Goal: Check status: Check status

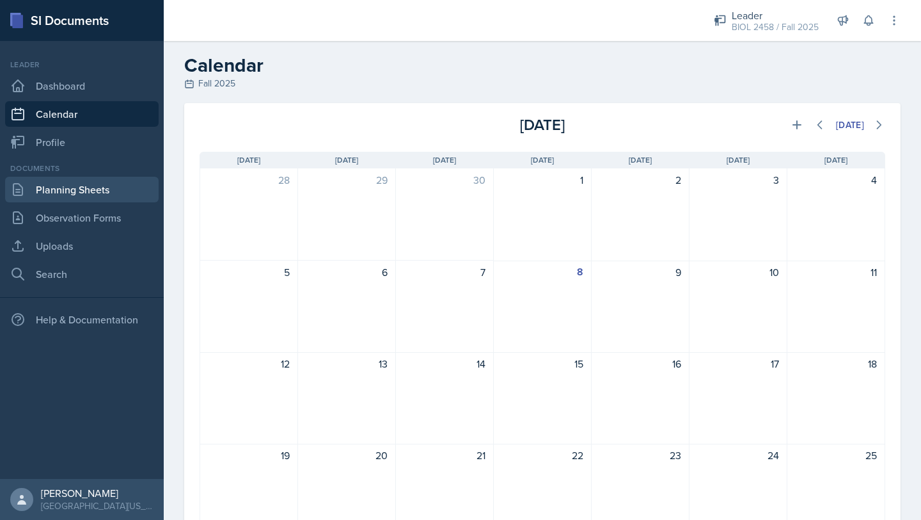
click at [103, 187] on link "Planning Sheets" at bounding box center [82, 190] width 154 height 26
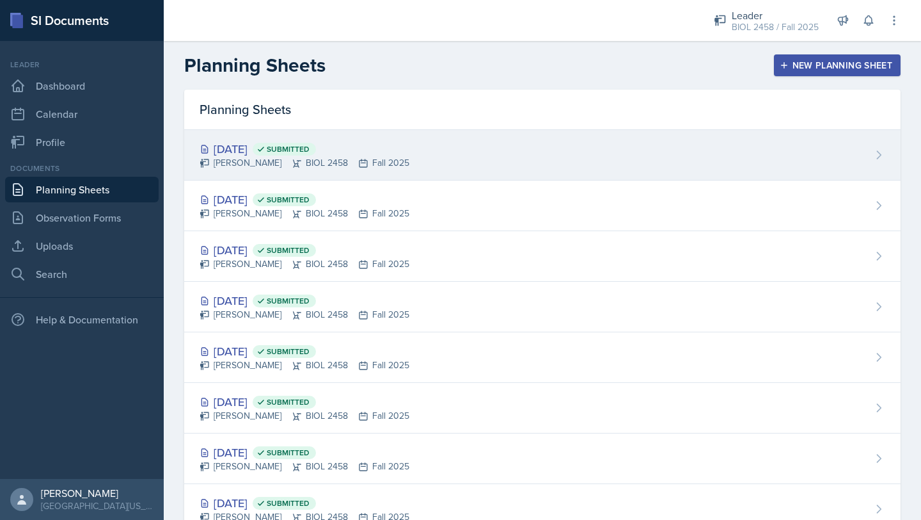
click at [249, 149] on div "[DATE] Submitted" at bounding box center [305, 148] width 210 height 17
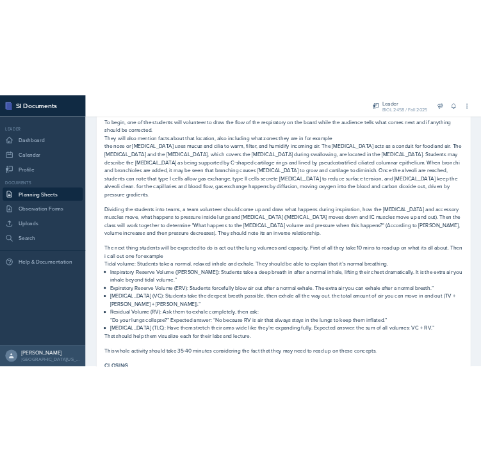
scroll to position [411, 0]
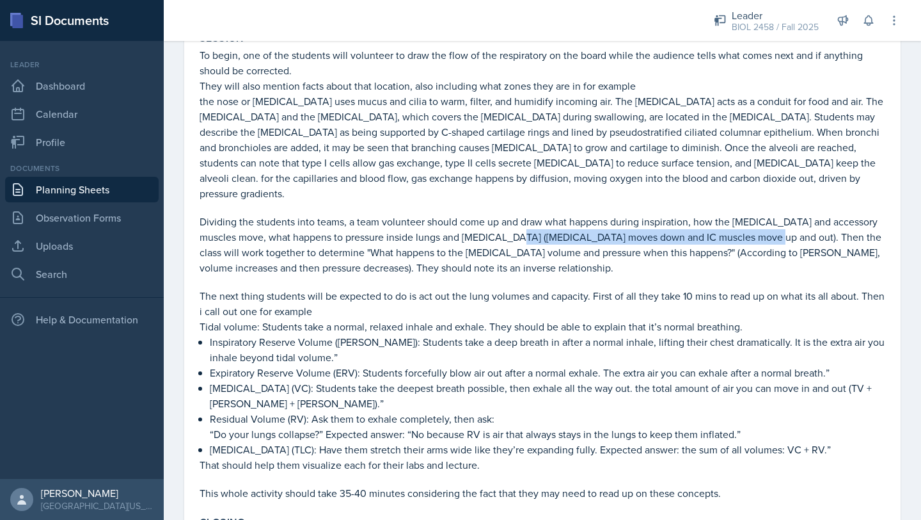
drag, startPoint x: 527, startPoint y: 218, endPoint x: 785, endPoint y: 221, distance: 257.9
click at [785, 221] on p "Dividing the students into teams, a team volunteer should come up and draw what…" at bounding box center [543, 244] width 686 height 61
copy p "[MEDICAL_DATA] moves down and IC muscles move up and out"
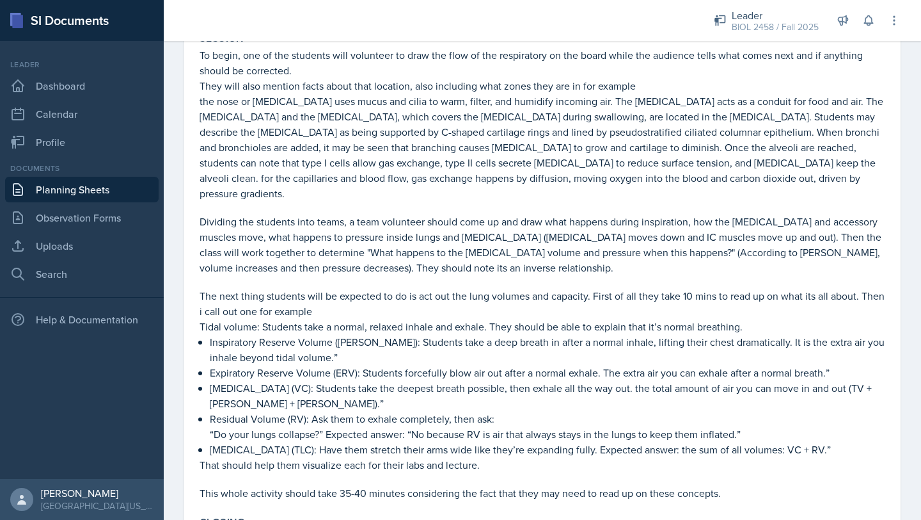
click at [511, 319] on p "Tidal volume: Students take a normal, relaxed inhale and exhale. They should be…" at bounding box center [543, 326] width 686 height 15
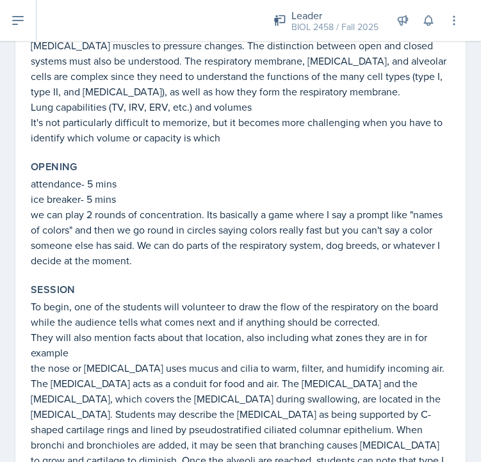
scroll to position [0, 0]
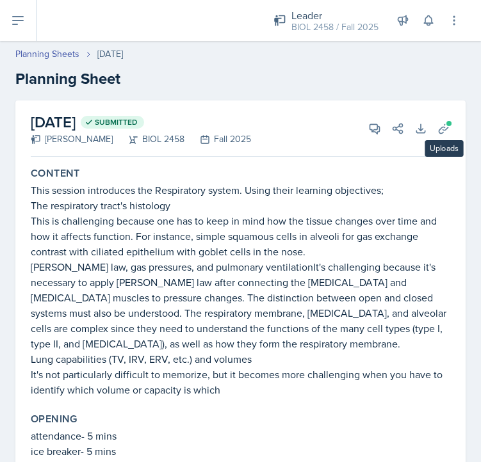
click at [451, 124] on span at bounding box center [449, 124] width 8 height 8
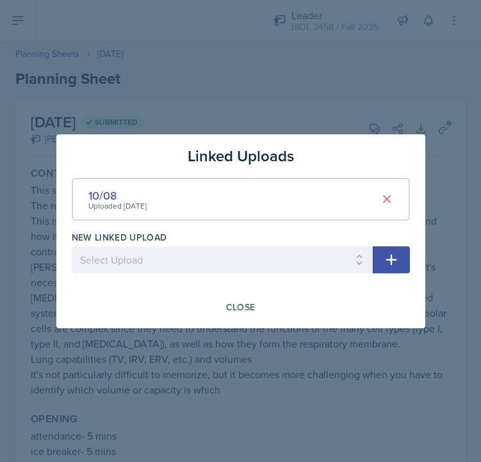
click at [231, 203] on div "10/08 Uploaded [DATE]" at bounding box center [241, 199] width 338 height 43
click at [104, 197] on div "10/08" at bounding box center [117, 195] width 58 height 17
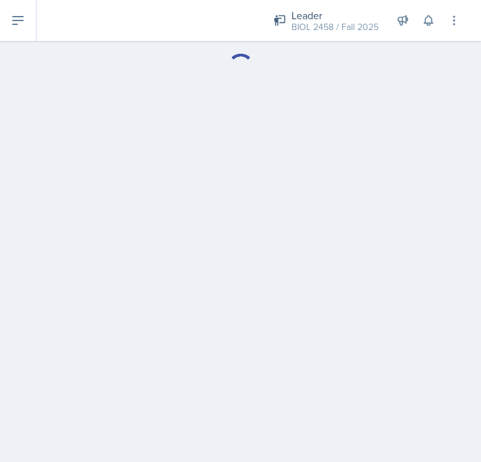
click at [104, 197] on main at bounding box center [240, 251] width 481 height 421
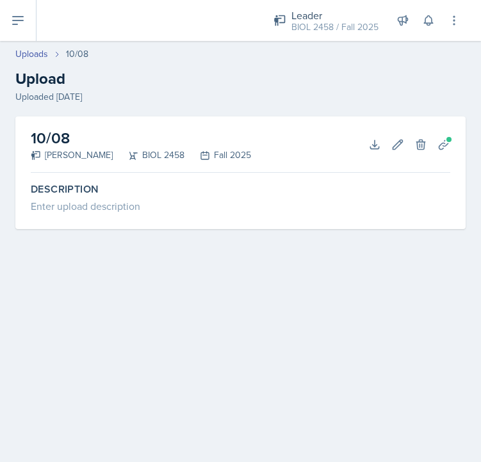
click at [61, 143] on h2 "10/08" at bounding box center [141, 138] width 220 height 23
click at [239, 230] on div "10/08 [PERSON_NAME] BIOL 2458 Fall 2025 Download Edit Delete Planning Sheets De…" at bounding box center [240, 187] width 481 height 143
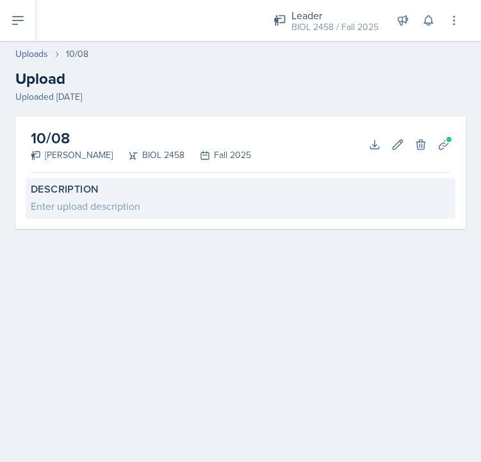
click at [222, 214] on div "Description Enter upload description" at bounding box center [240, 198] width 429 height 41
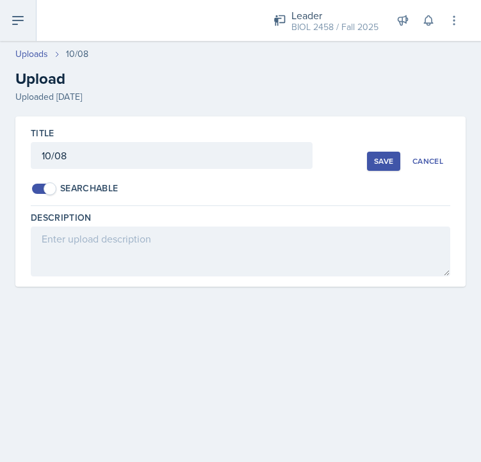
click at [23, 10] on button at bounding box center [18, 20] width 36 height 41
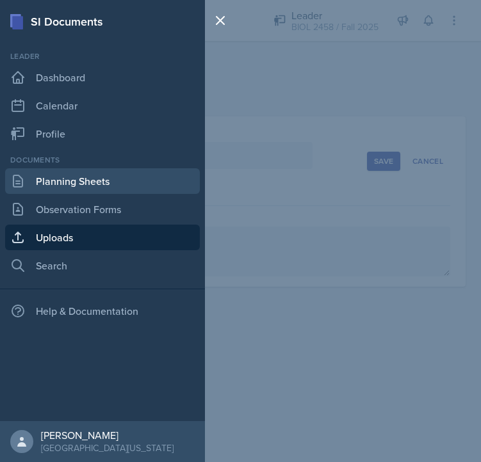
click at [95, 184] on link "Planning Sheets" at bounding box center [102, 181] width 195 height 26
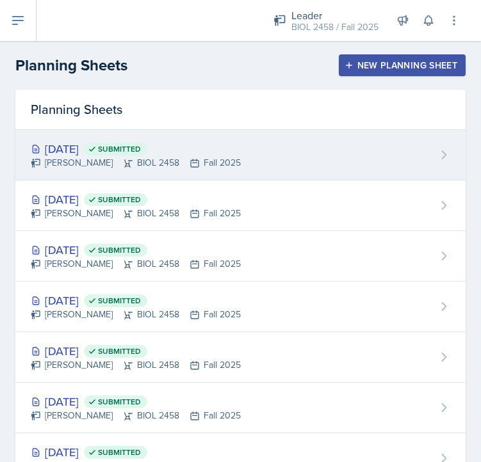
click at [141, 153] on span "Submitted" at bounding box center [119, 149] width 43 height 10
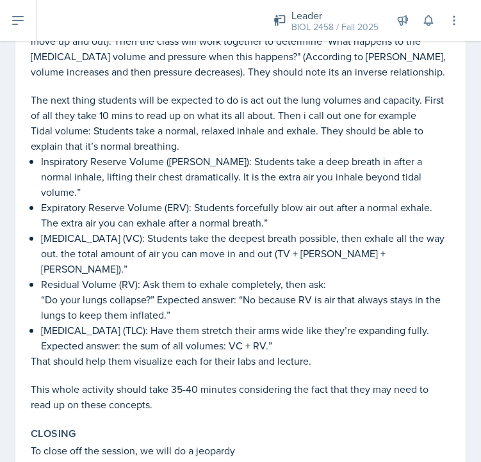
scroll to position [809, 0]
